Goal: Information Seeking & Learning: Learn about a topic

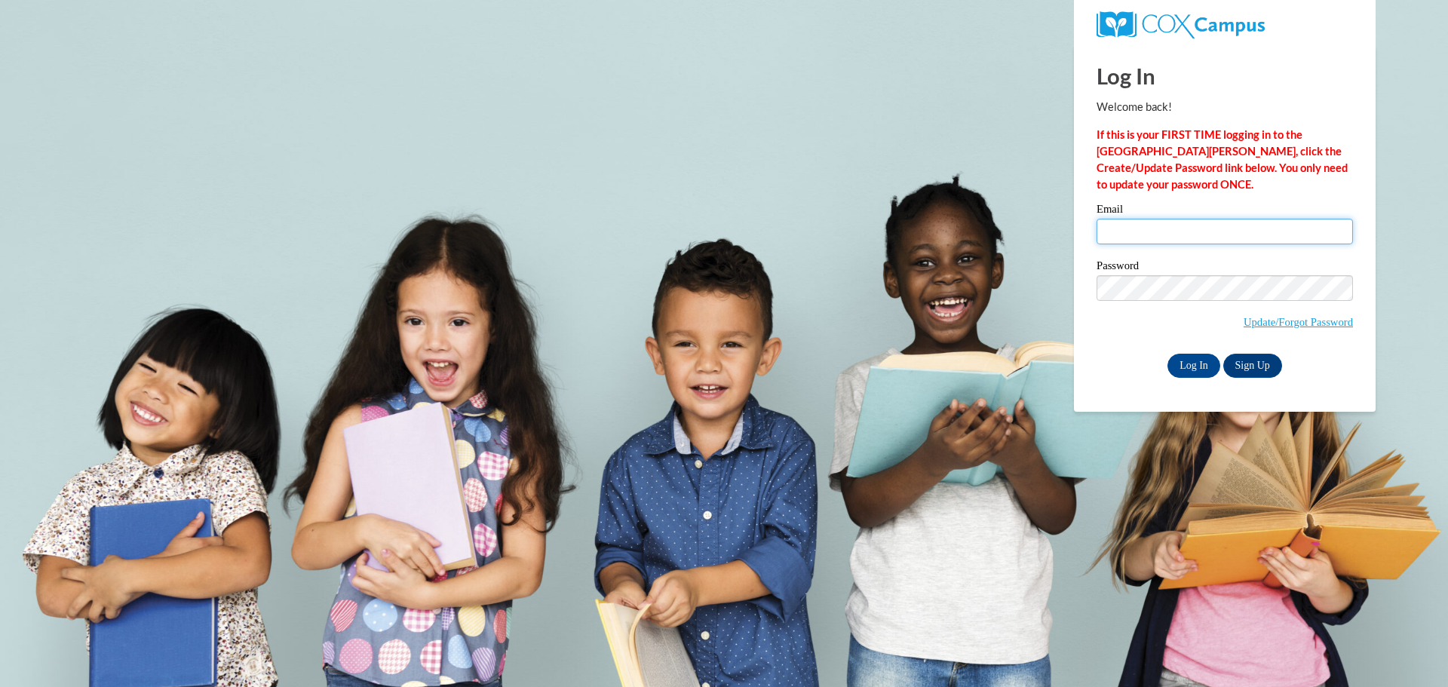
click at [1209, 236] on input "Email" at bounding box center [1224, 232] width 256 height 26
click at [1219, 260] on label "Password" at bounding box center [1224, 267] width 256 height 15
type input "rarnold@kusd.edu"
click at [1197, 365] on input "Log In" at bounding box center [1193, 366] width 53 height 24
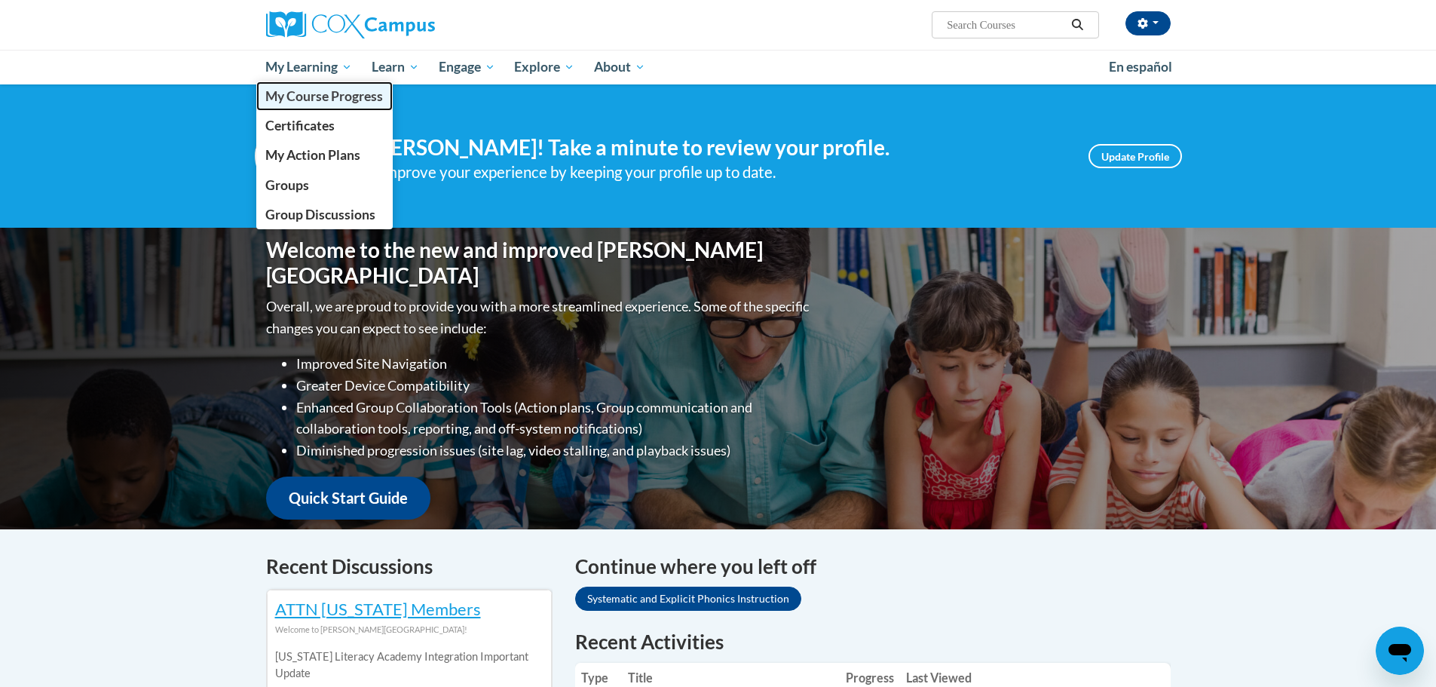
click at [311, 95] on span "My Course Progress" at bounding box center [324, 96] width 118 height 16
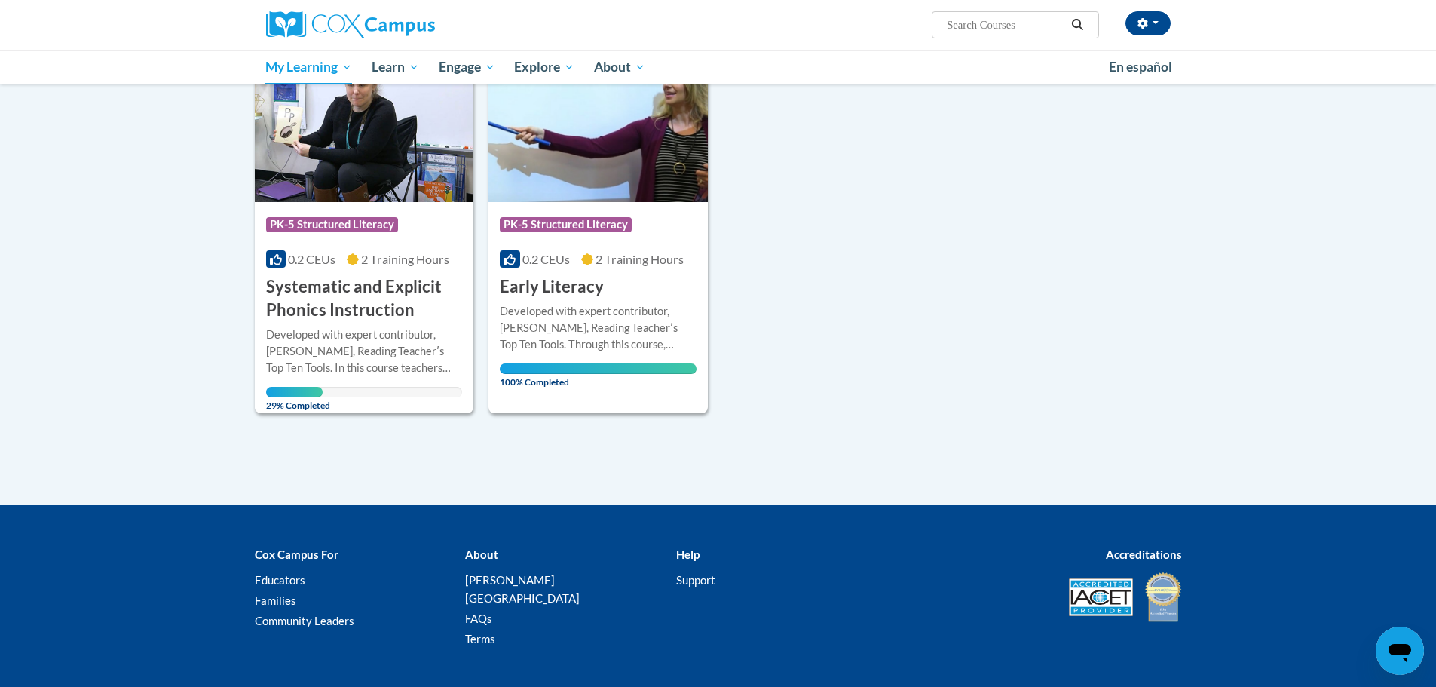
scroll to position [75, 0]
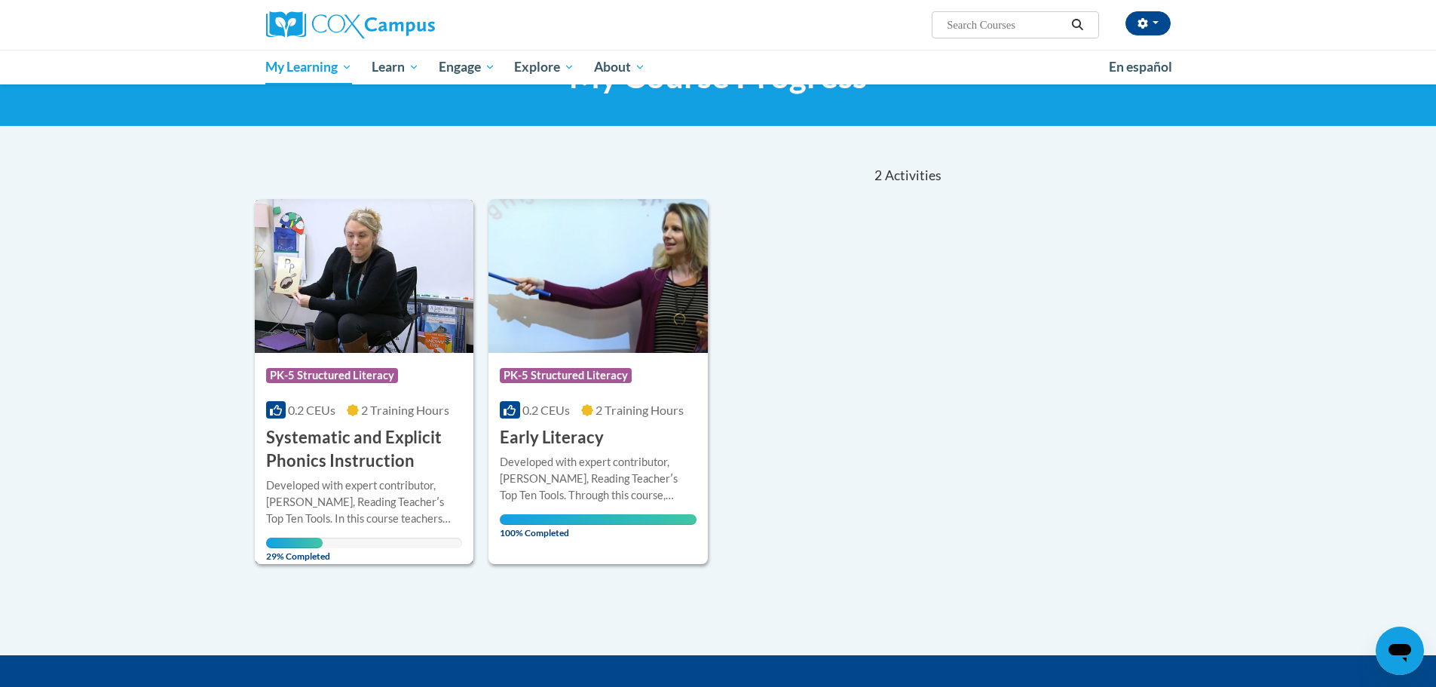
click at [348, 294] on img at bounding box center [364, 276] width 219 height 154
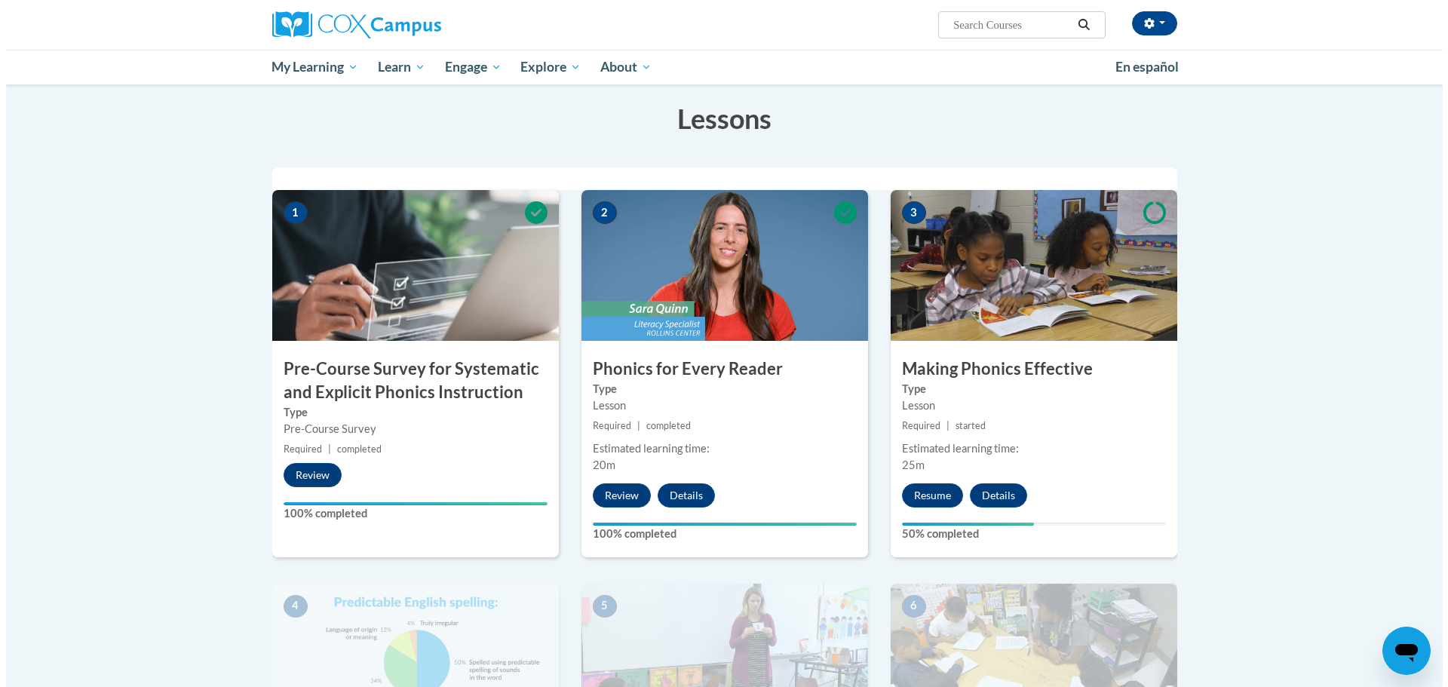
scroll to position [151, 0]
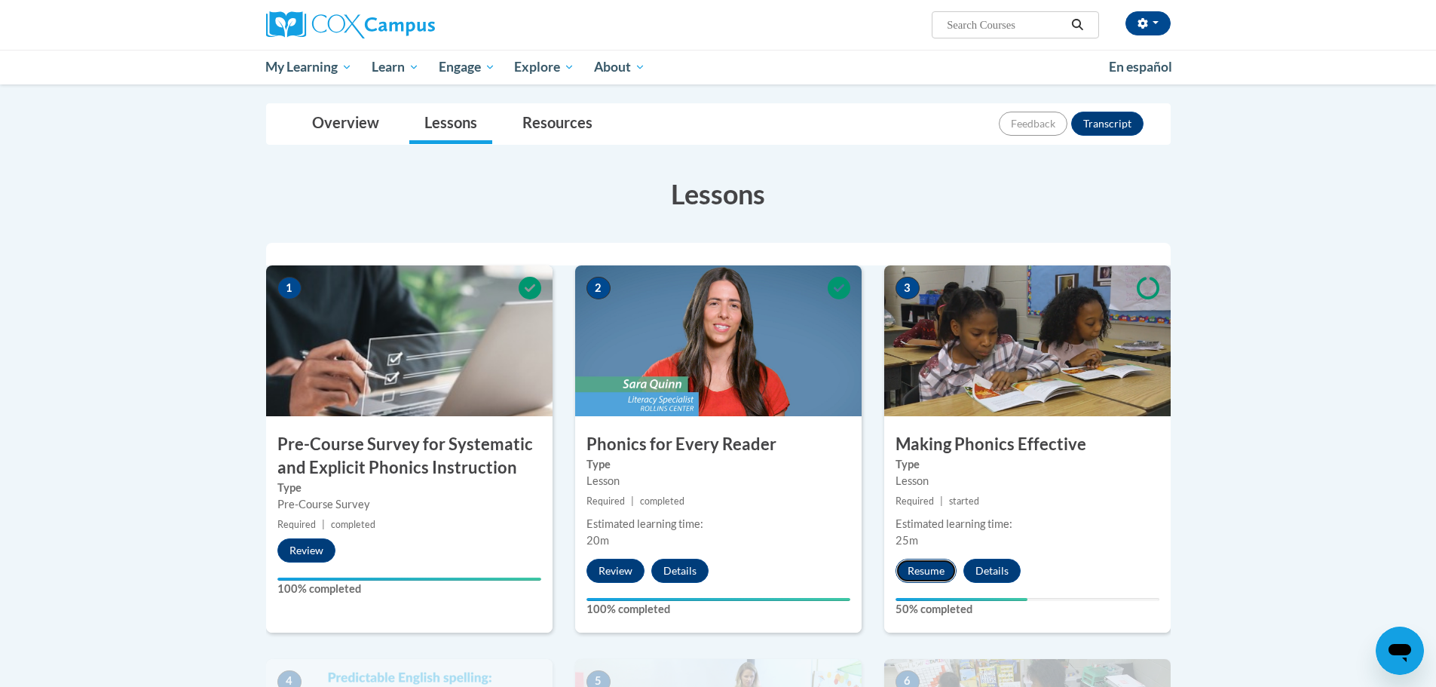
click at [915, 575] on button "Resume" at bounding box center [926, 571] width 61 height 24
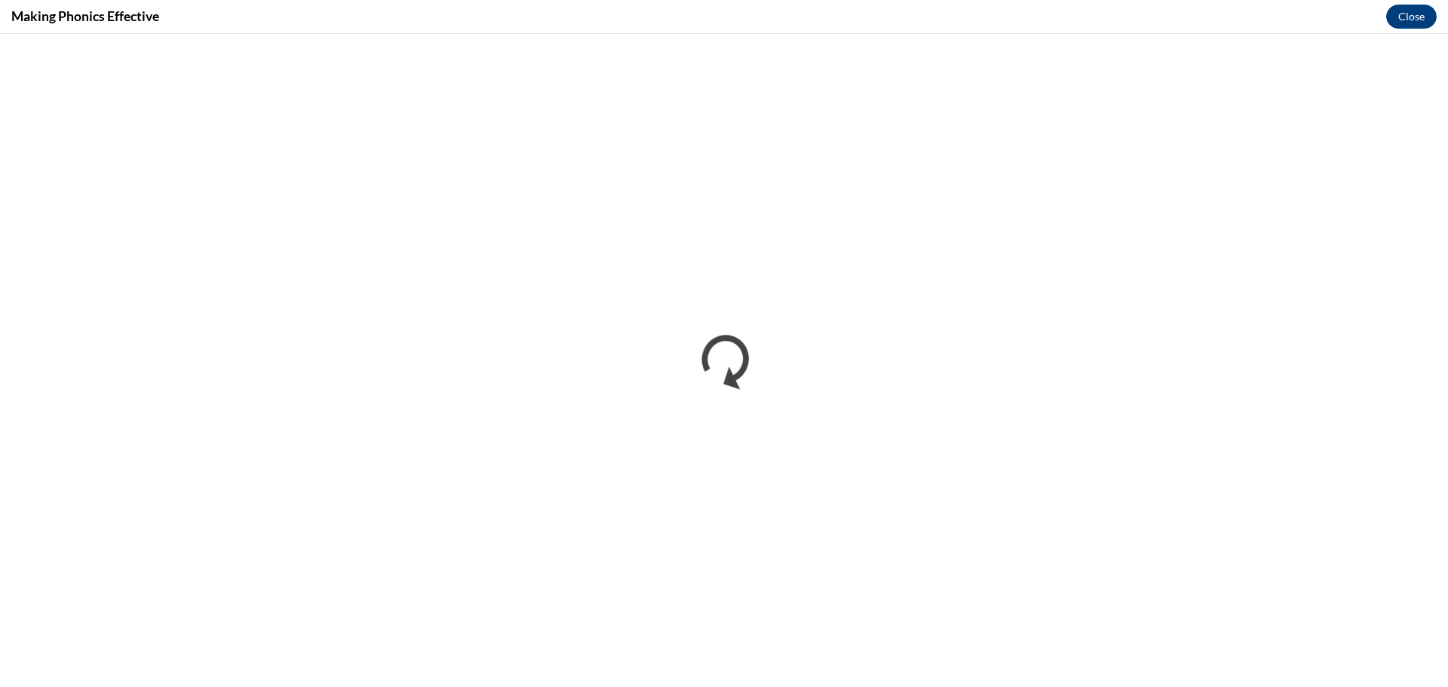
scroll to position [0, 0]
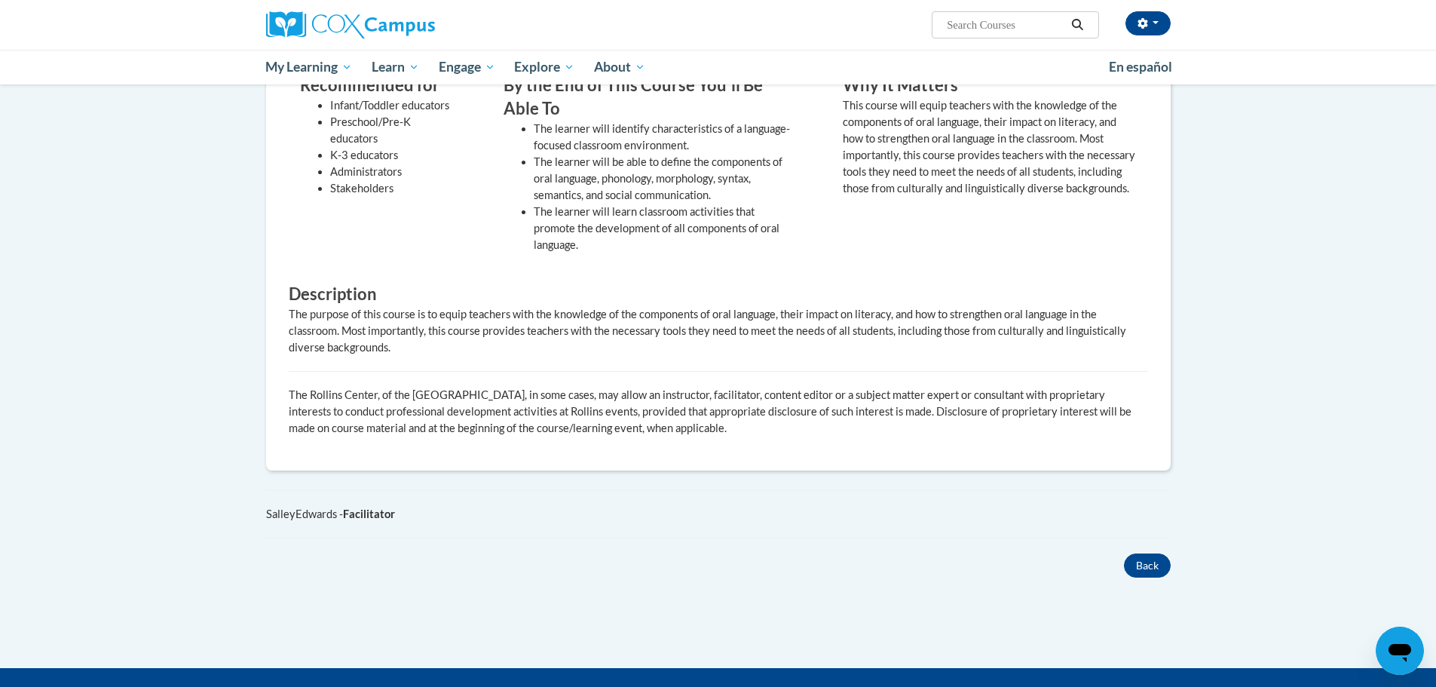
scroll to position [603, 0]
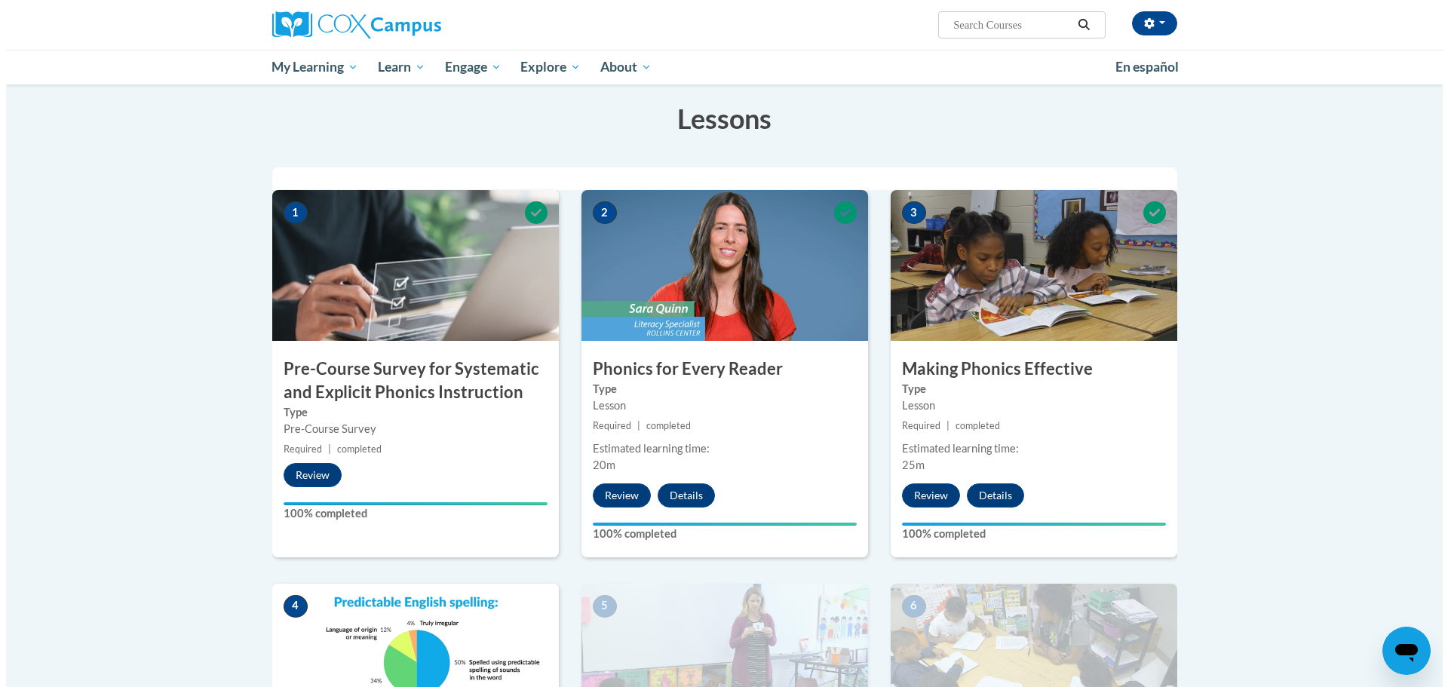
scroll to position [528, 0]
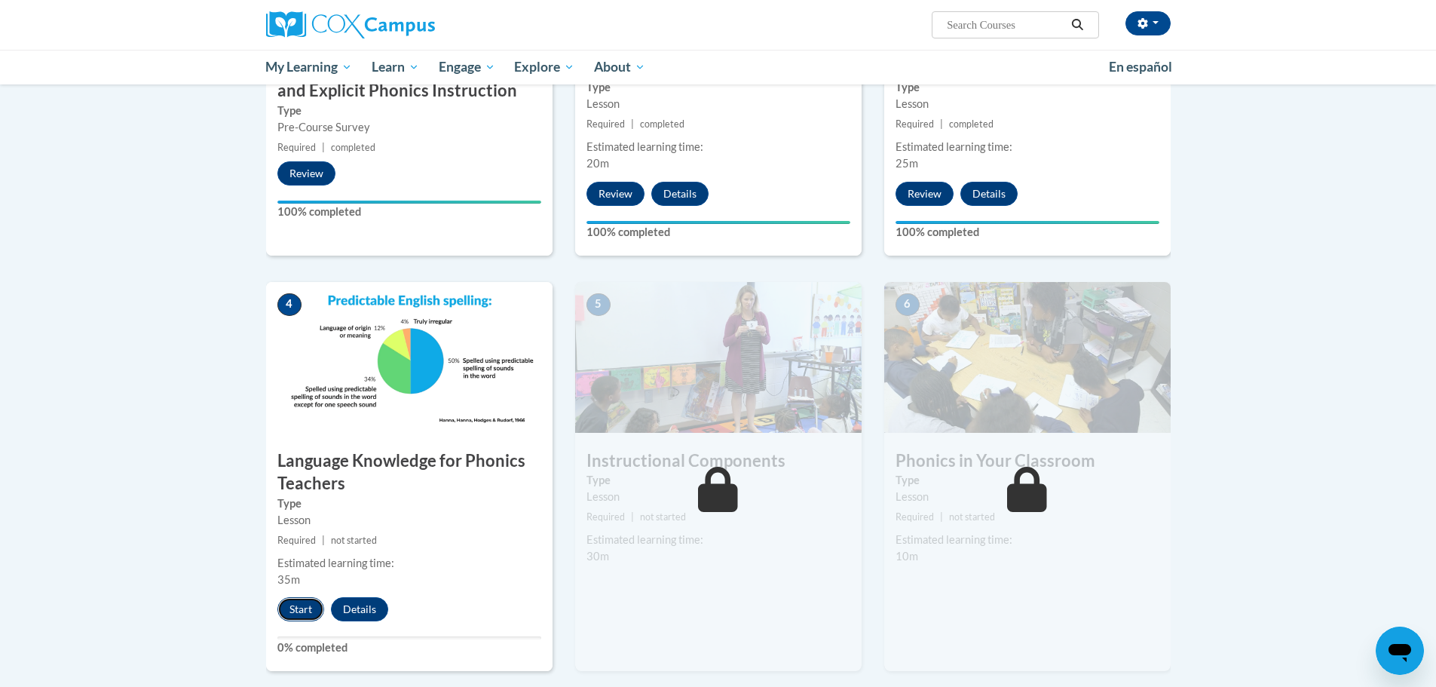
click at [295, 611] on button "Start" at bounding box center [300, 609] width 47 height 24
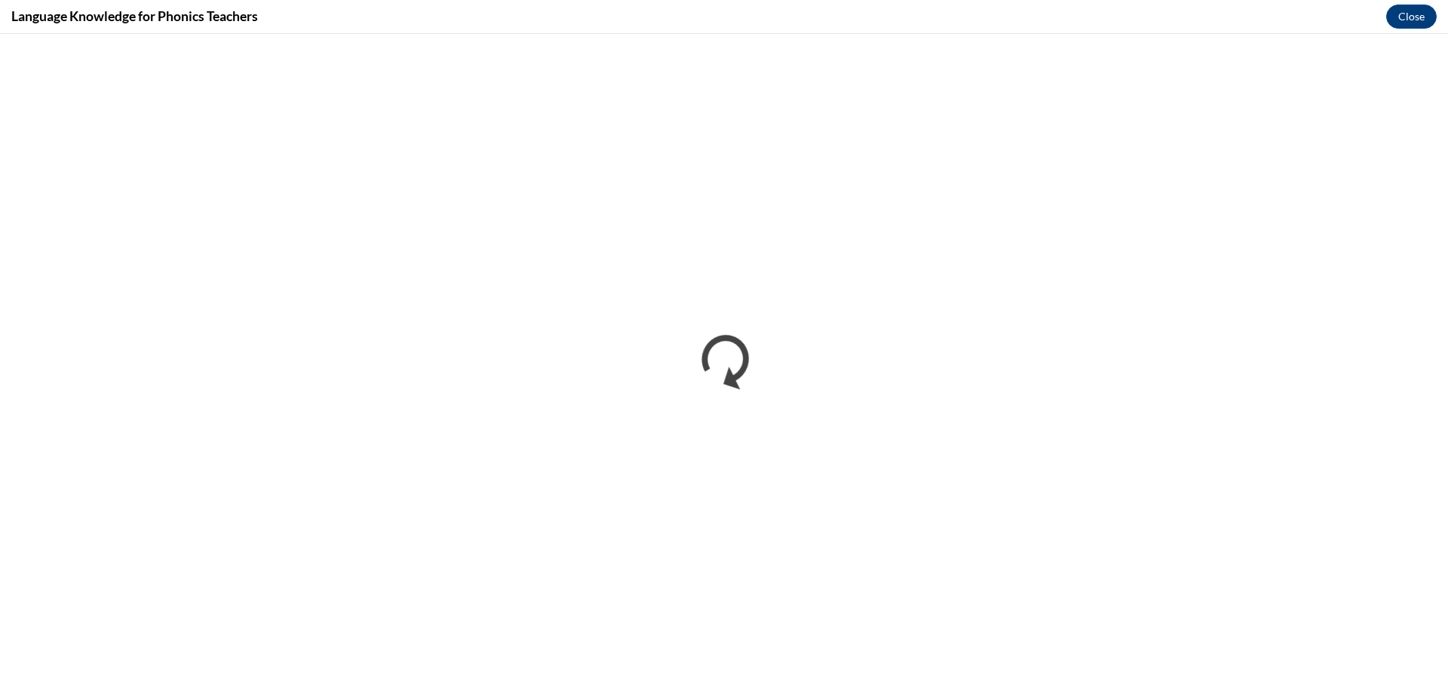
scroll to position [0, 0]
